Goal: Find specific page/section: Find specific page/section

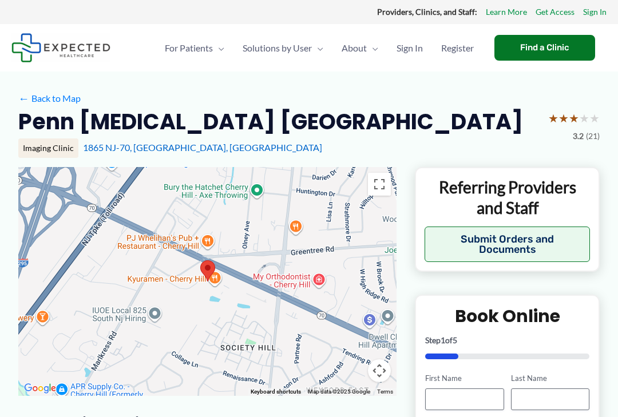
click at [556, 47] on div "Find a Clinic" at bounding box center [544, 48] width 101 height 26
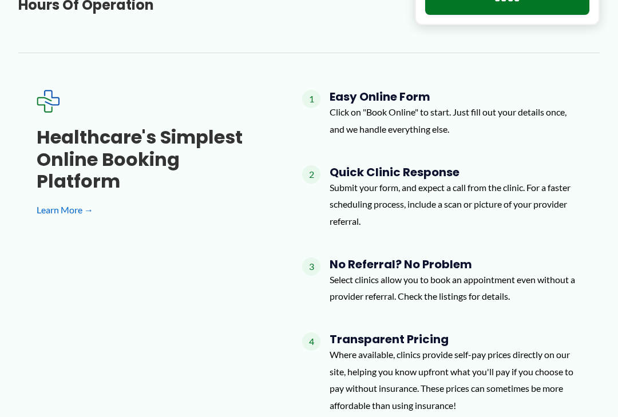
scroll to position [657, 0]
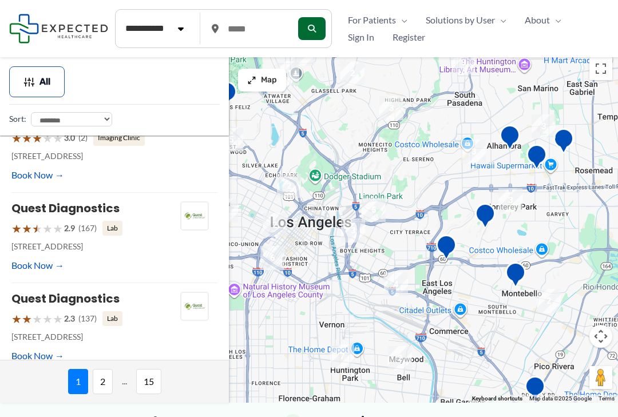
scroll to position [744, 0]
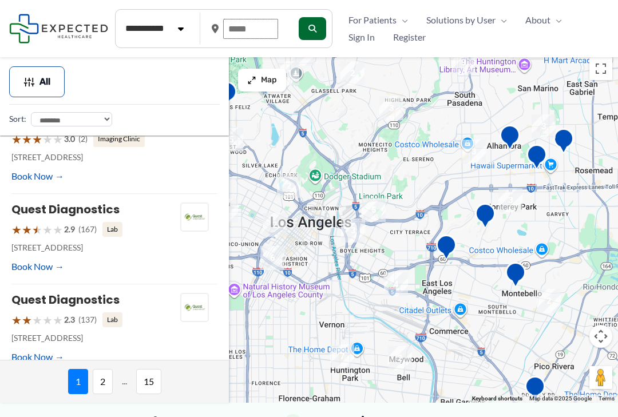
click at [272, 25] on input "text" at bounding box center [250, 29] width 55 height 20
click at [315, 25] on icon "submit" at bounding box center [312, 29] width 8 height 8
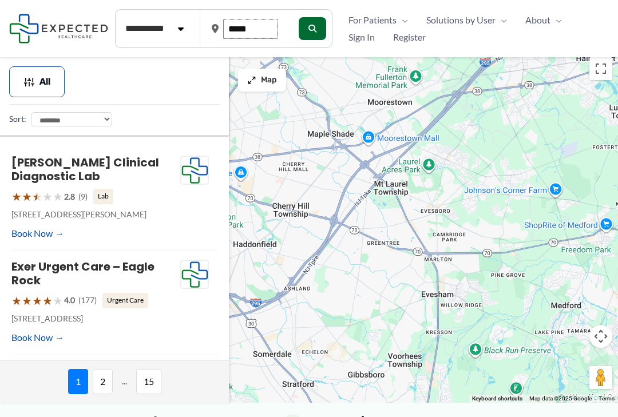
click at [277, 26] on input "*****" at bounding box center [250, 29] width 55 height 20
type input "*"
